Goal: Check status

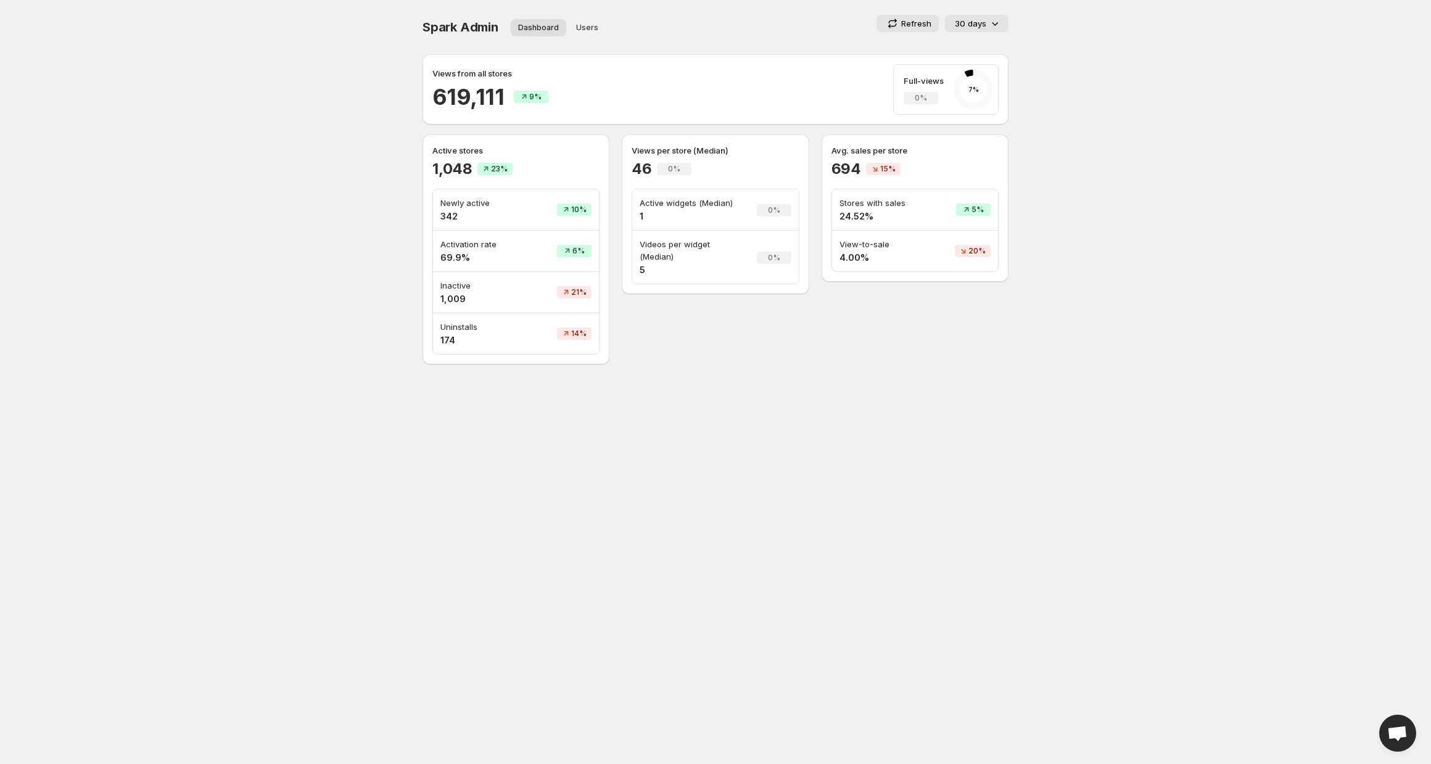
click at [458, 262] on h4 "69.9%" at bounding box center [481, 258] width 83 height 12
click at [514, 395] on body "Home Feeds Videos Subscription Settings Spark Admin. This page is ready Spark A…" at bounding box center [715, 382] width 1431 height 764
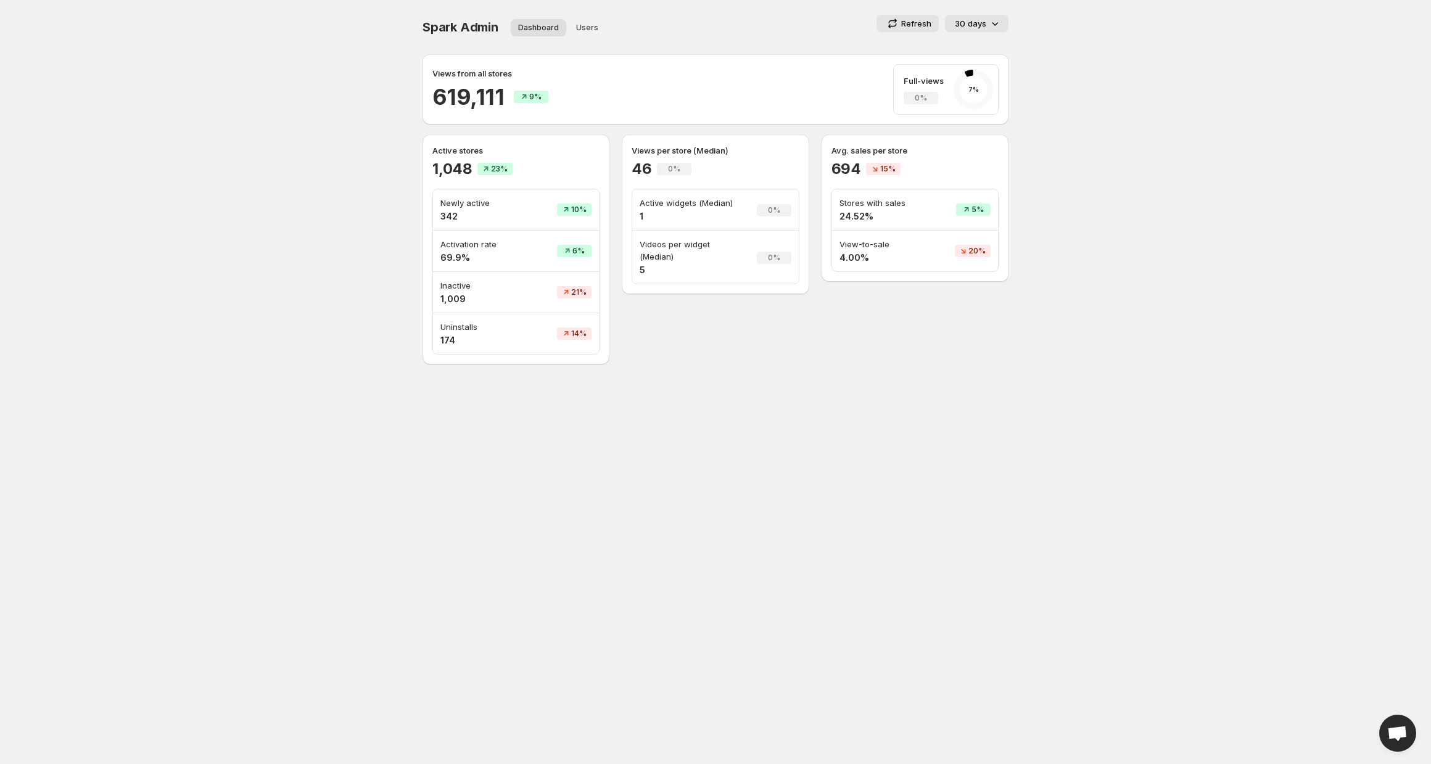
click at [451, 258] on h4 "69.9%" at bounding box center [481, 258] width 83 height 12
click at [451, 298] on h4 "1,009" at bounding box center [481, 299] width 83 height 12
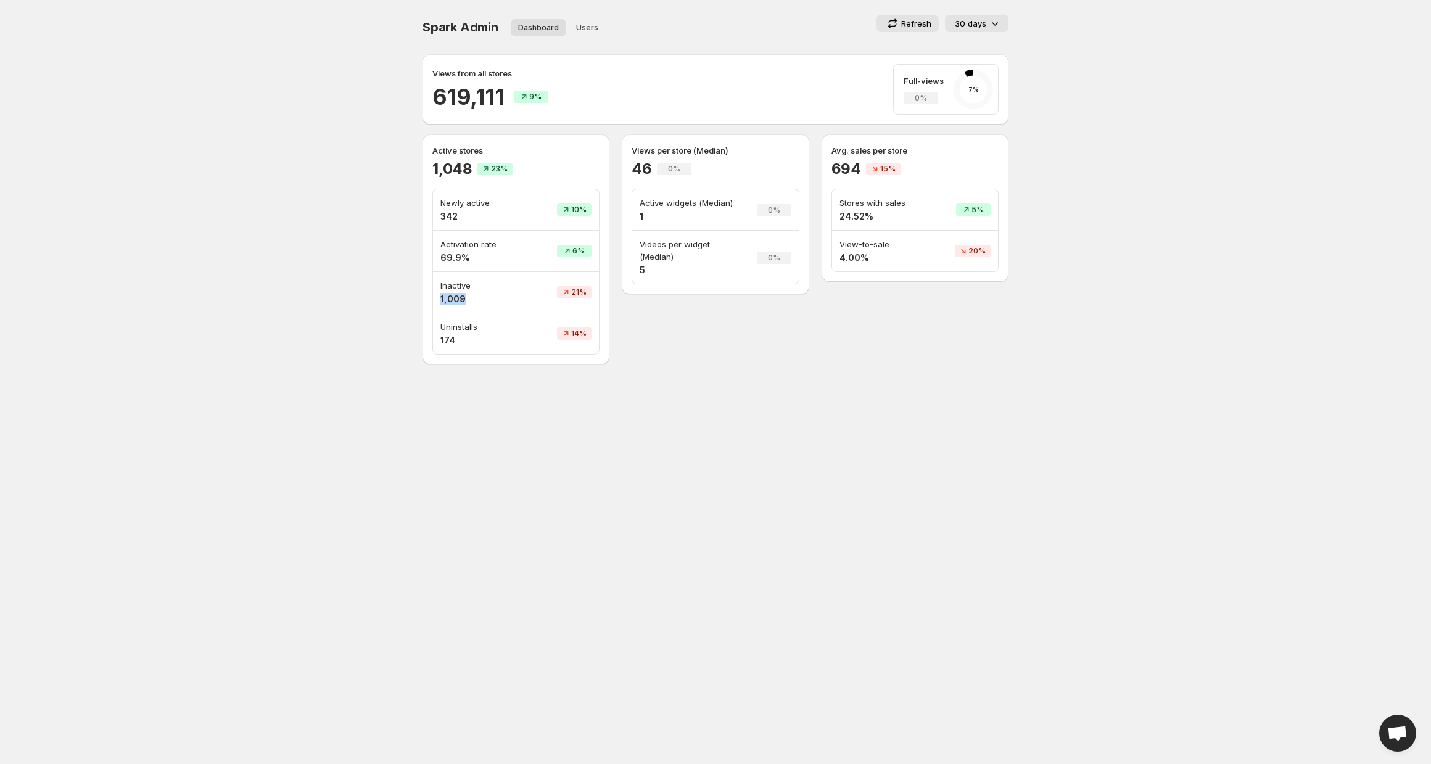
click at [453, 300] on h4 "1,009" at bounding box center [481, 299] width 83 height 12
click at [445, 169] on h2 "1,048" at bounding box center [452, 169] width 40 height 20
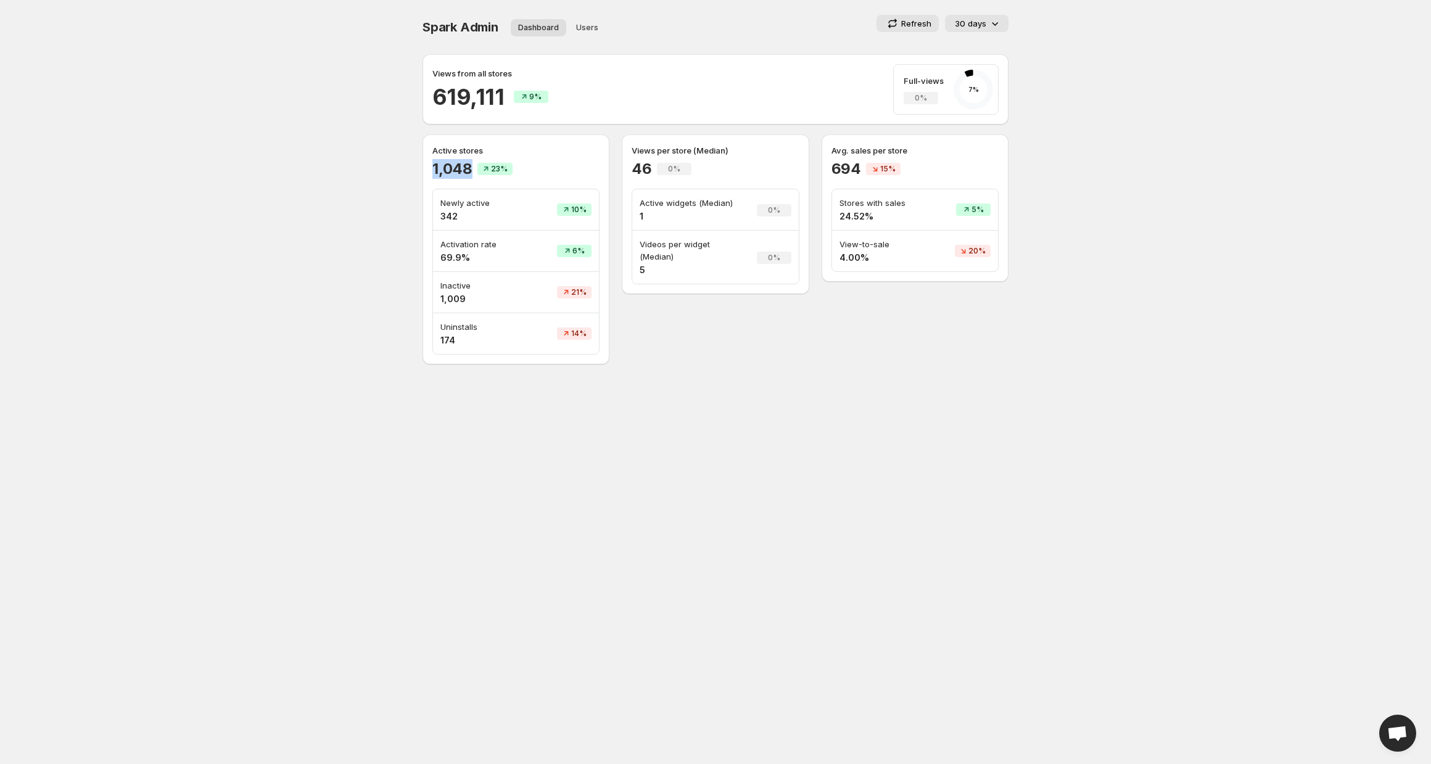
click at [445, 169] on h2 "1,048" at bounding box center [452, 169] width 40 height 20
click at [204, 267] on body "Home Feeds Videos Subscription Settings Spark Admin. This page is ready Spark A…" at bounding box center [715, 382] width 1431 height 764
click at [744, 466] on body "Home Feeds Videos Subscription Settings Spark Admin. This page is ready Spark A…" at bounding box center [715, 382] width 1431 height 764
click at [976, 18] on p "30 days" at bounding box center [970, 23] width 31 height 12
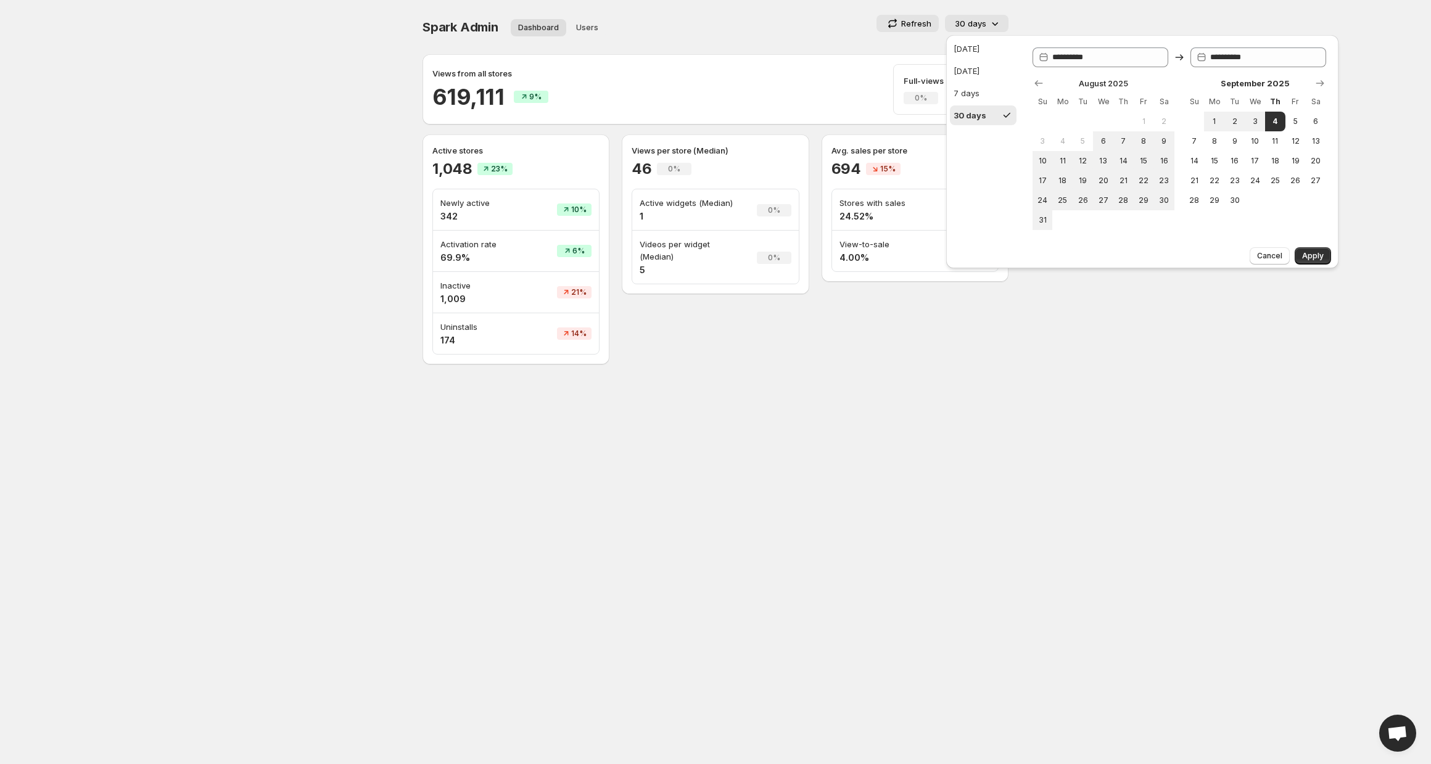
click at [982, 36] on ul "[DATE] [DATE] 7 days 30 days" at bounding box center [983, 82] width 74 height 94
click at [978, 43] on button "[DATE]" at bounding box center [983, 49] width 67 height 20
type input "**********"
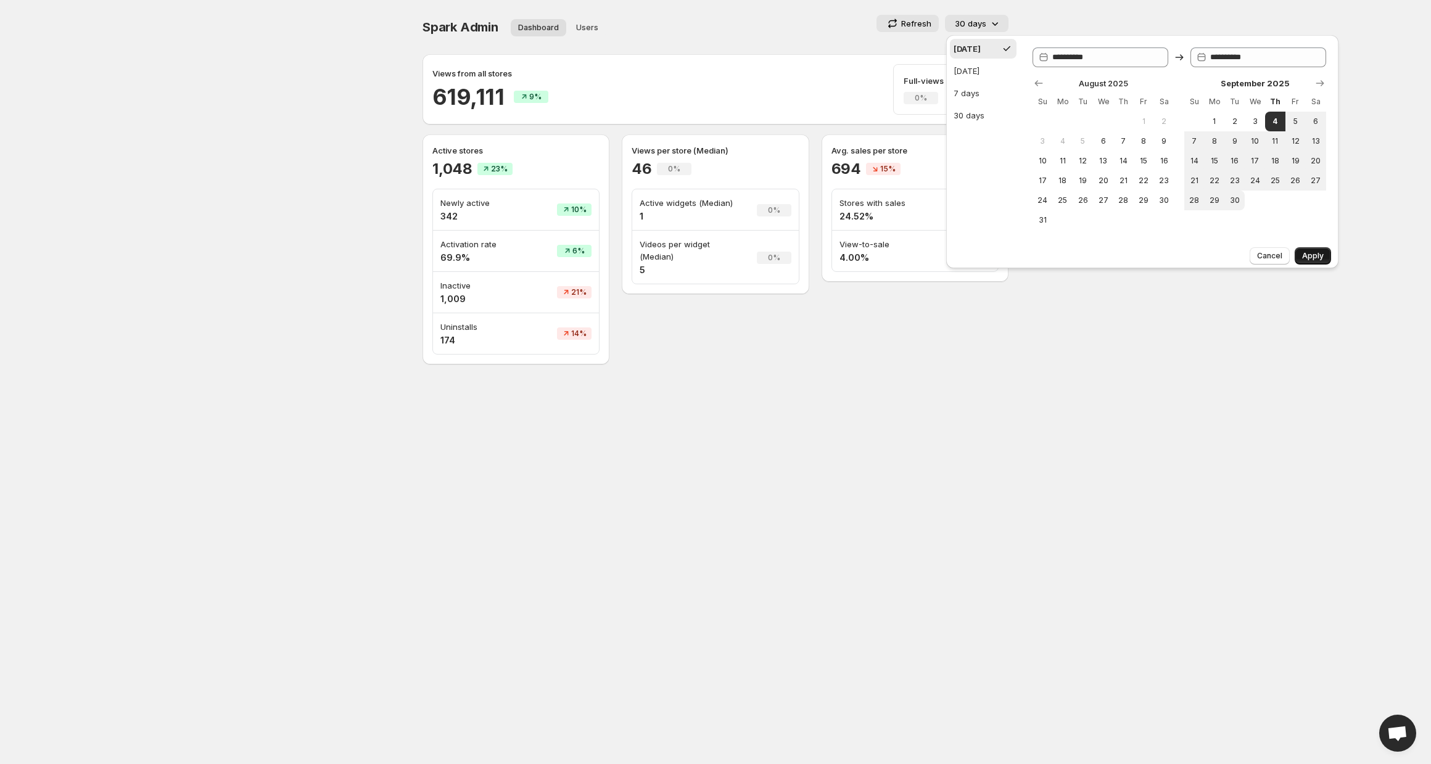
click at [1308, 251] on span "Apply" at bounding box center [1313, 256] width 22 height 10
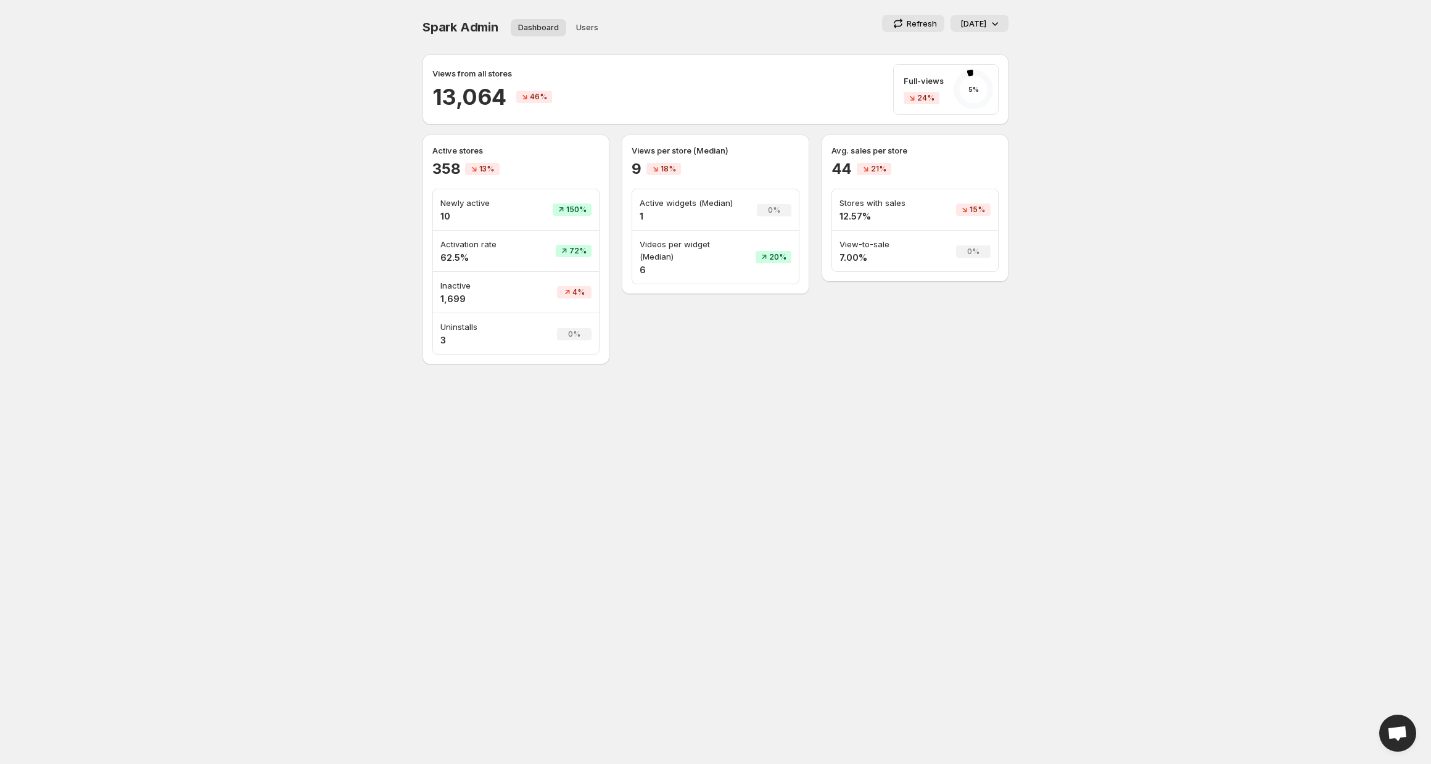
click at [989, 25] on icon at bounding box center [995, 23] width 12 height 12
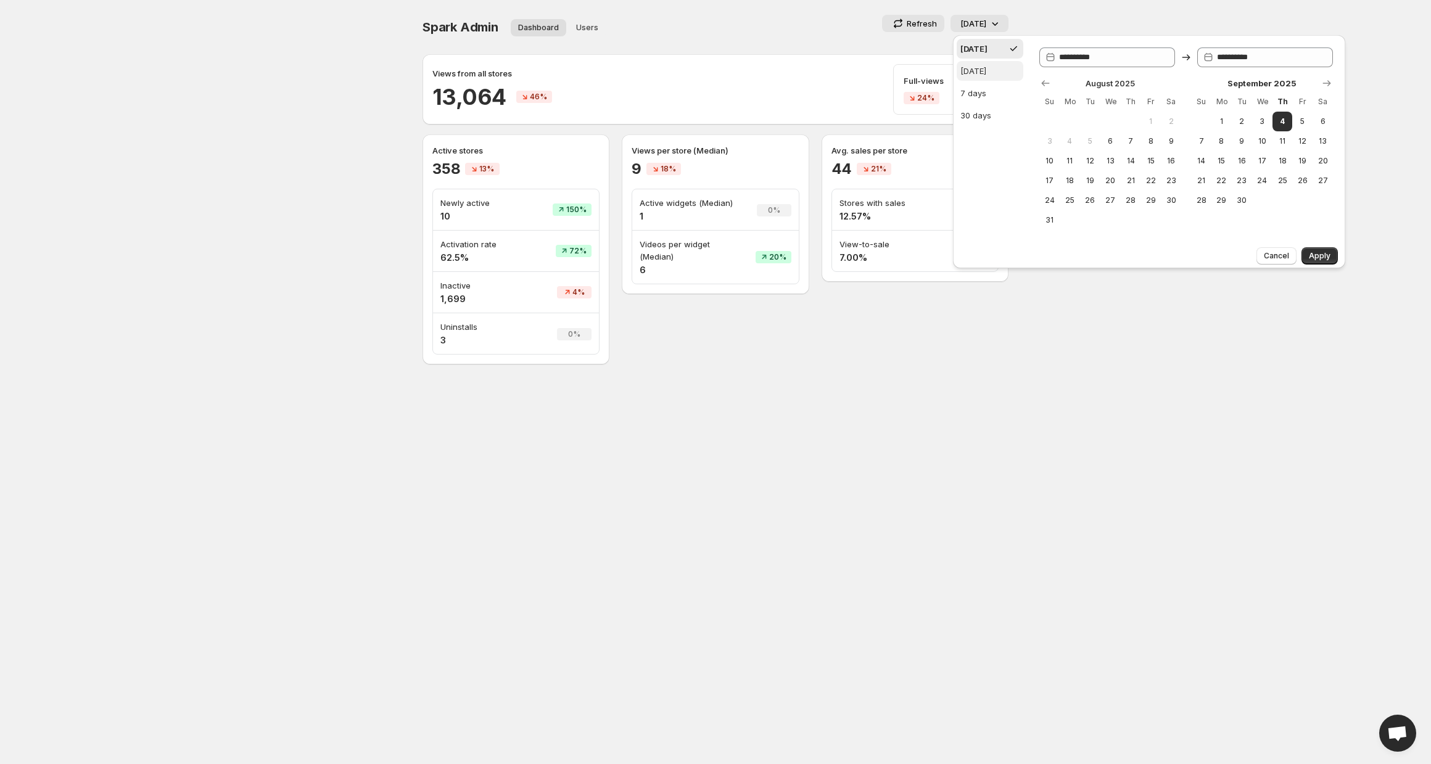
click at [986, 65] on div "[DATE]" at bounding box center [973, 71] width 26 height 12
type input "**********"
click at [1321, 253] on span "Apply" at bounding box center [1320, 256] width 22 height 10
